Goal: Transaction & Acquisition: Book appointment/travel/reservation

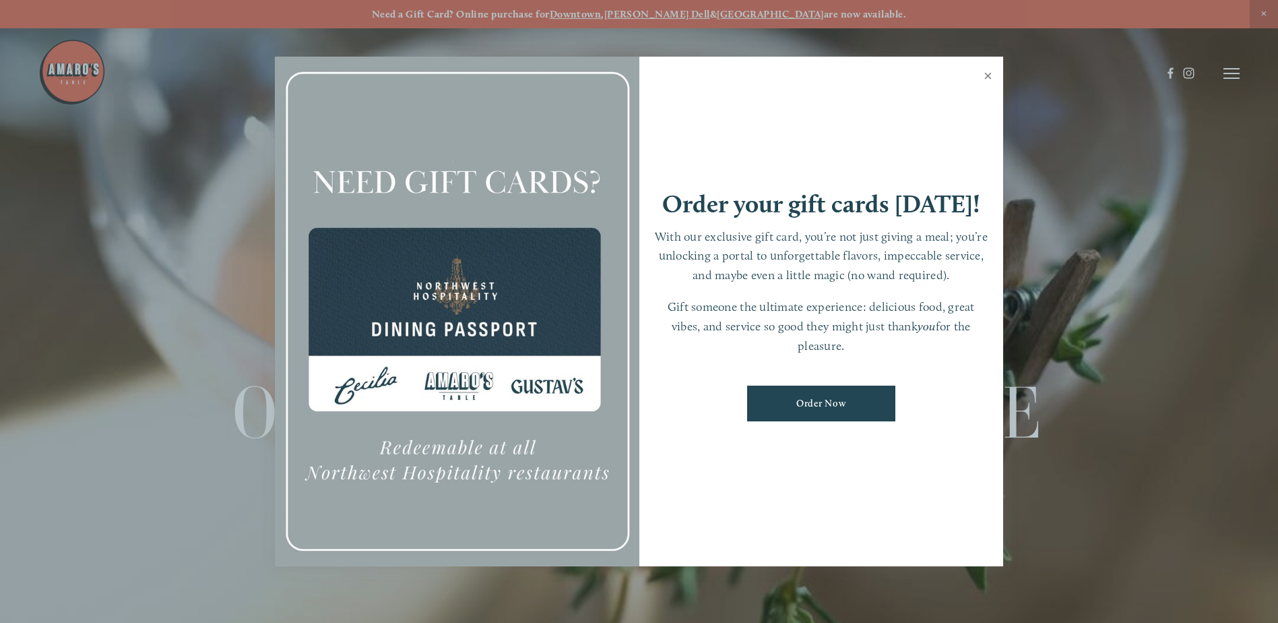
click at [987, 74] on link "Close" at bounding box center [988, 78] width 26 height 38
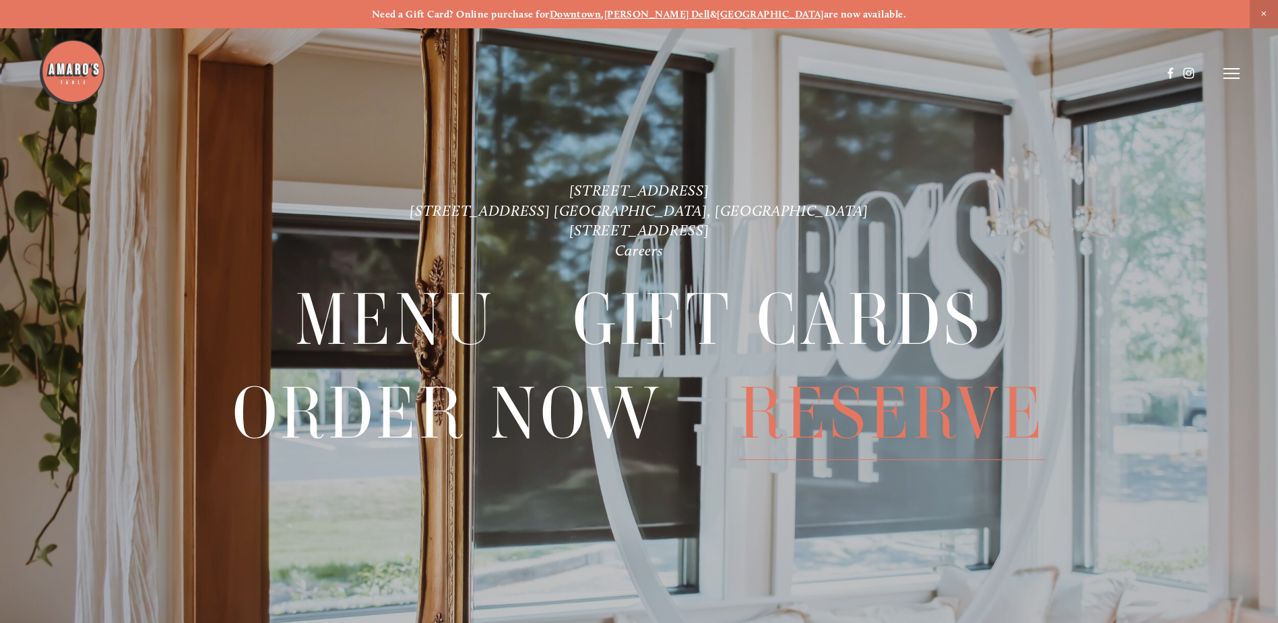
click at [898, 449] on span "Reserve" at bounding box center [892, 413] width 307 height 92
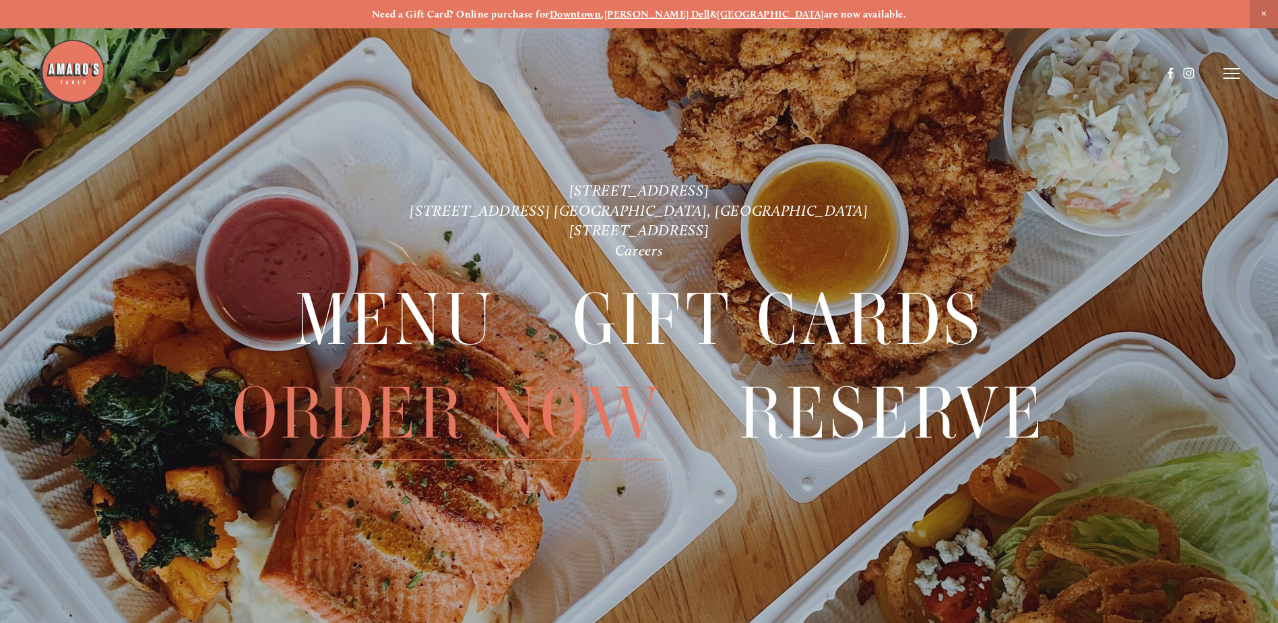
click at [506, 405] on span "Order Now" at bounding box center [448, 413] width 430 height 92
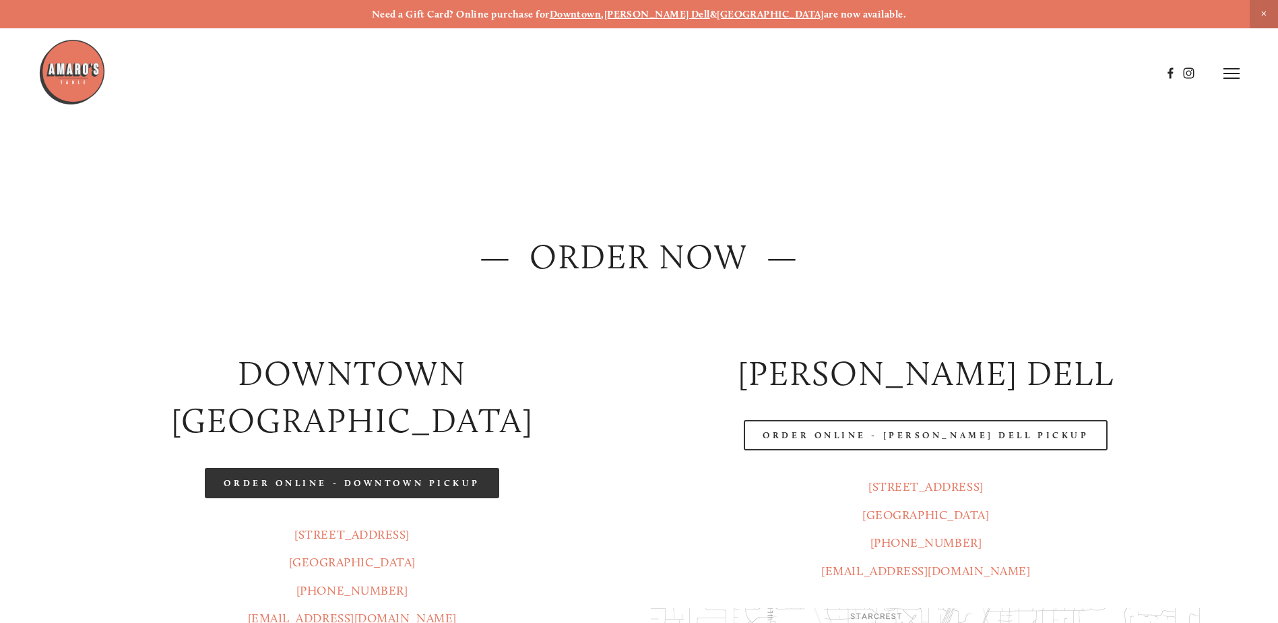
click at [421, 468] on link "Order Online - Downtown pickup" at bounding box center [352, 483] width 295 height 30
